Goal: Find specific page/section: Find specific page/section

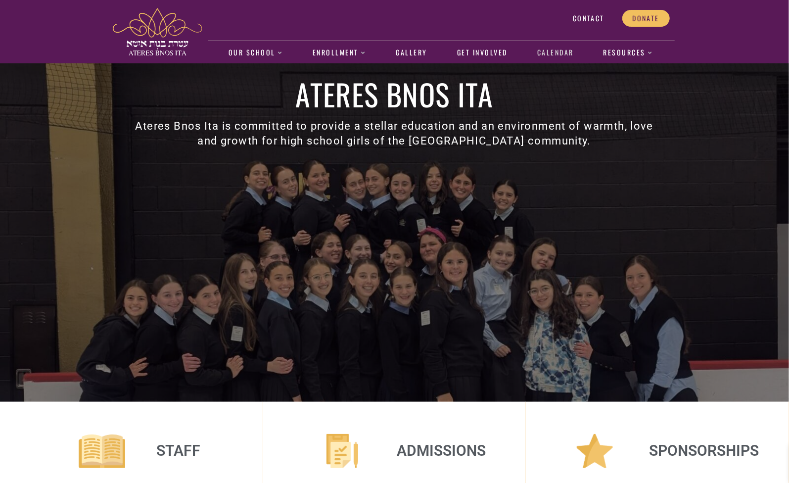
click at [549, 53] on link "Calendar" at bounding box center [555, 53] width 47 height 23
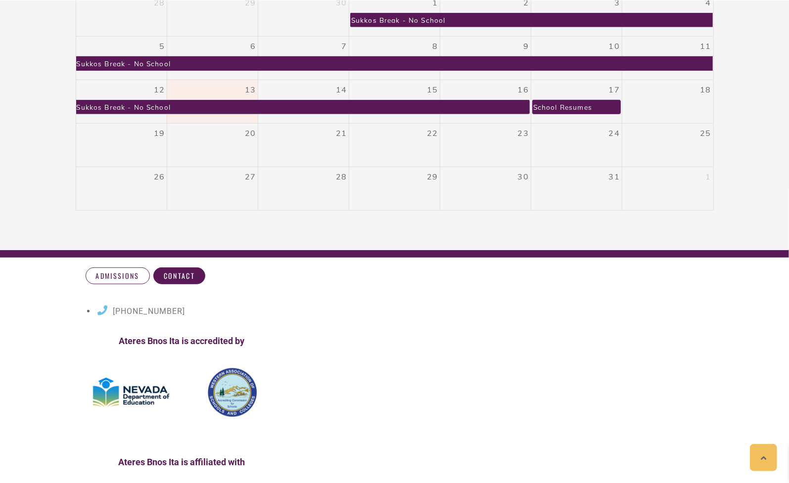
scroll to position [162, 0]
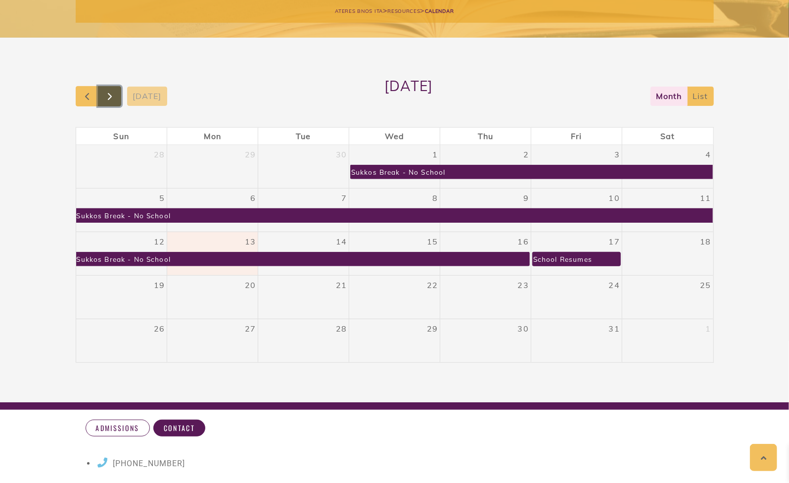
click at [109, 101] on span "button" at bounding box center [110, 97] width 12 height 12
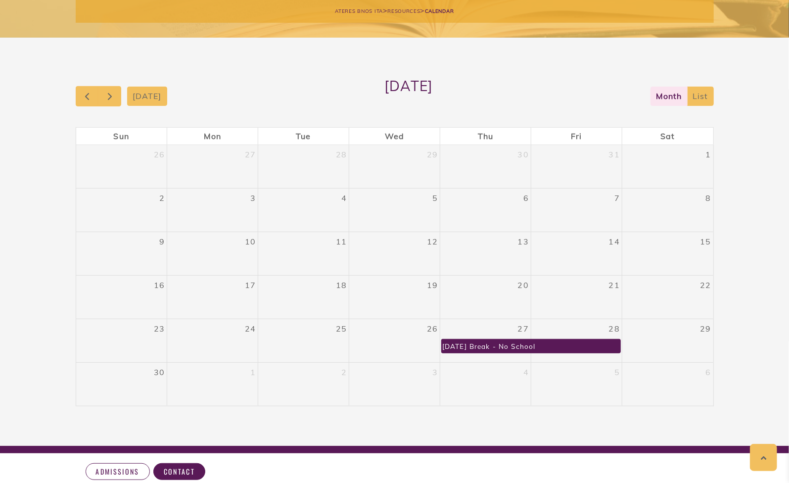
drag, startPoint x: 109, startPoint y: 101, endPoint x: 203, endPoint y: 69, distance: 99.3
click at [203, 69] on div "today November 2025 month list Sun Mon Tue Wed Thu Fri Sat 26 27 28 29 30 31 1 …" at bounding box center [394, 242] width 653 height 408
click at [115, 94] on span "button" at bounding box center [110, 97] width 12 height 12
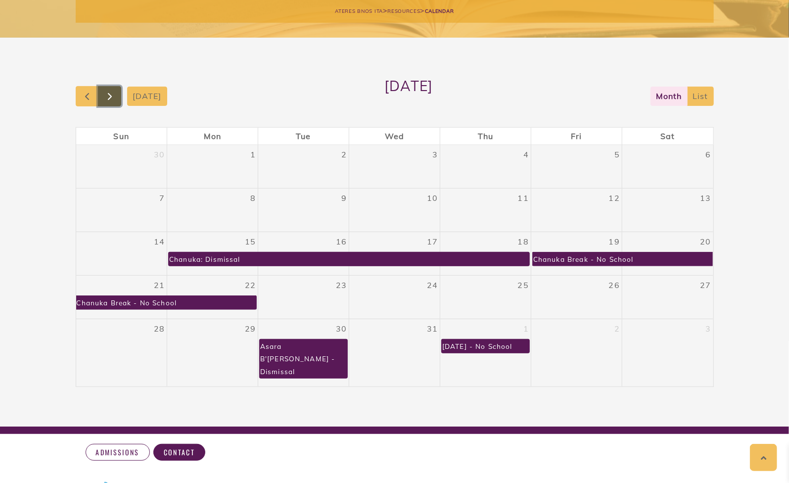
click at [115, 94] on span "button" at bounding box center [110, 97] width 12 height 12
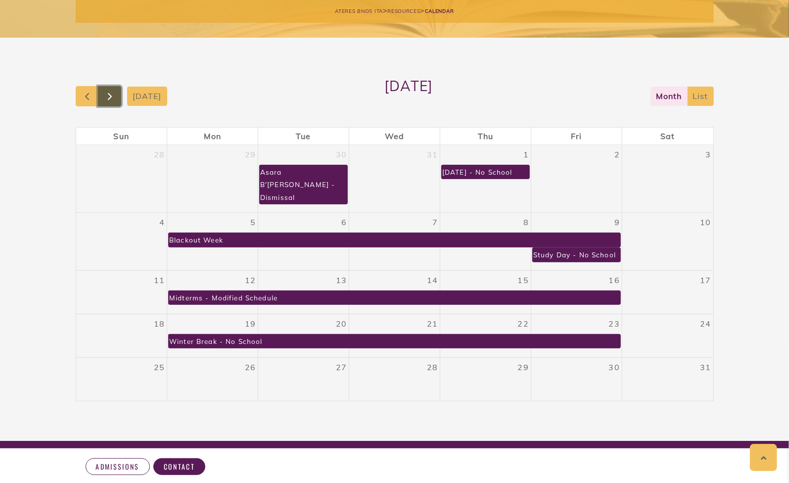
click at [115, 94] on span "button" at bounding box center [110, 97] width 12 height 12
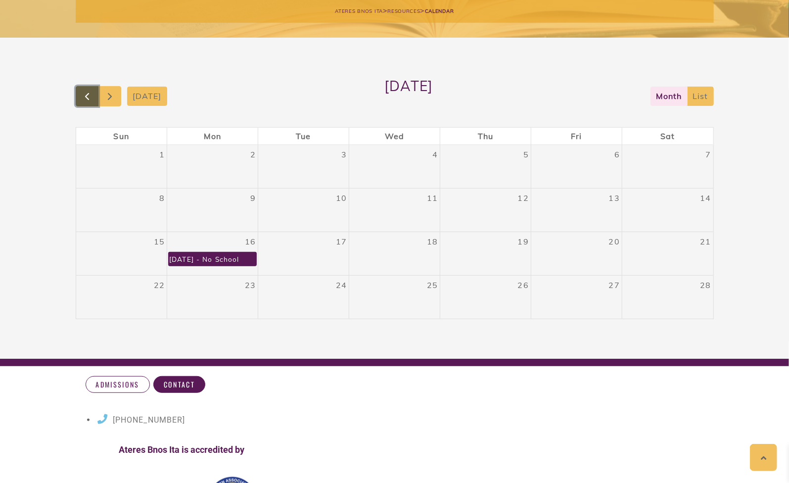
click at [93, 93] on span "button" at bounding box center [87, 97] width 12 height 12
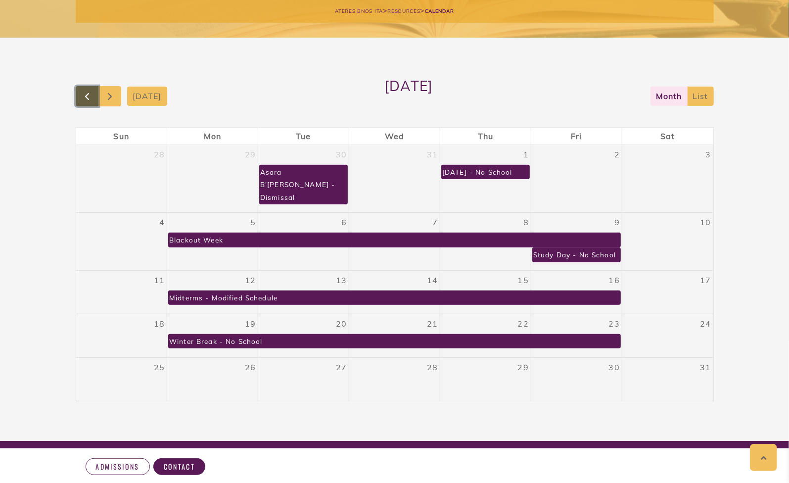
click at [93, 93] on span "button" at bounding box center [87, 97] width 12 height 12
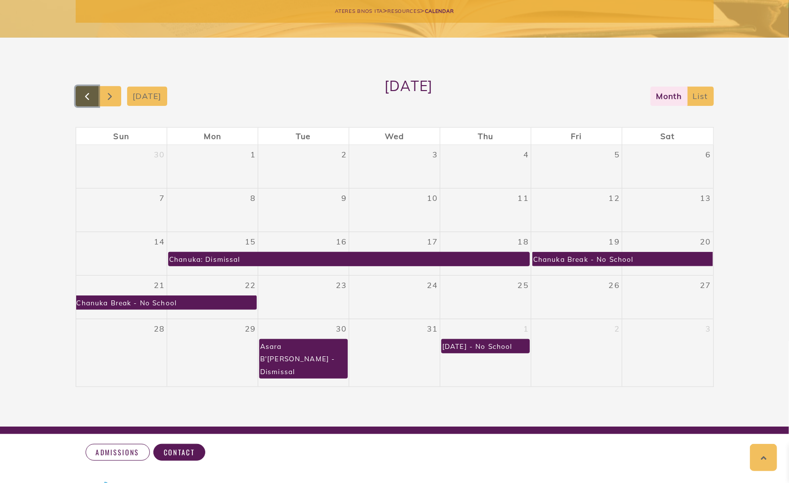
click at [93, 93] on span "button" at bounding box center [87, 97] width 12 height 12
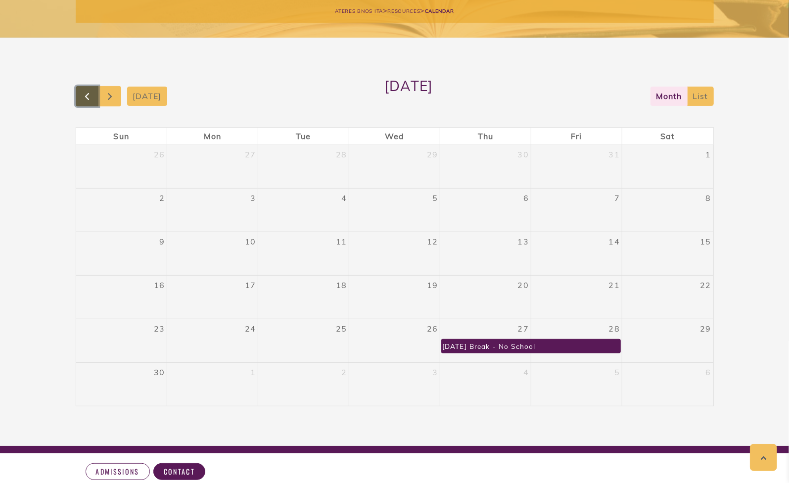
click at [93, 93] on span "button" at bounding box center [87, 97] width 12 height 12
